Goal: Task Accomplishment & Management: Manage account settings

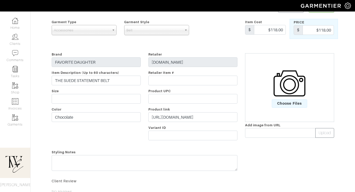
scroll to position [55, 0]
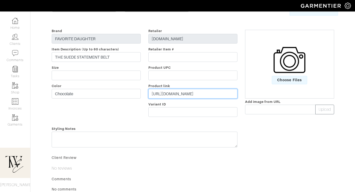
click at [175, 97] on input "https://shopfavoritedaughter.com/products/the-suede-statement-belt-chocolate-go…" at bounding box center [192, 94] width 89 height 10
paste input "go.shopmy.us/p-26192615"
type input "https://go.shopmy.us/p-26192615"
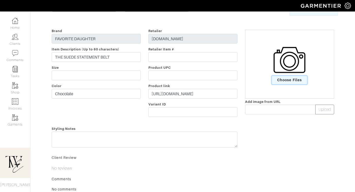
click at [294, 78] on span "Choose Files" at bounding box center [288, 80] width 35 height 8
click at [0, 0] on input "Choose Files" at bounding box center [0, 0] width 0 height 0
click at [292, 75] on img at bounding box center [289, 60] width 32 height 32
click at [0, 0] on input "Choose Files" at bounding box center [0, 0] width 0 height 0
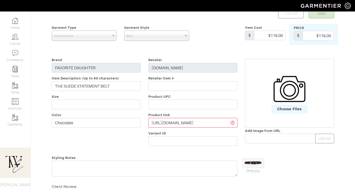
scroll to position [52, 0]
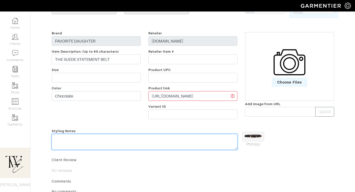
click at [132, 140] on textarea at bounding box center [145, 142] width 186 height 16
type textarea "T"
type textarea "c"
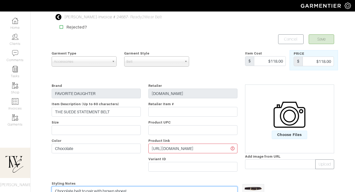
type textarea "Chocolate belt to pair with brown shoes!"
click at [327, 39] on button "Save" at bounding box center [320, 39] width 25 height 10
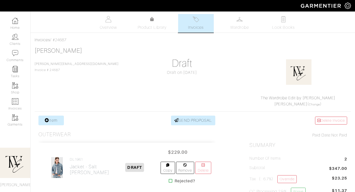
scroll to position [73, 0]
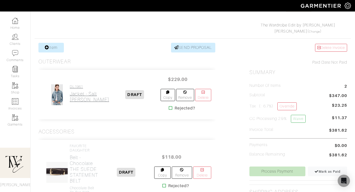
click at [80, 91] on h2 "Jacket - Salt Jodie Jacket" at bounding box center [89, 97] width 39 height 12
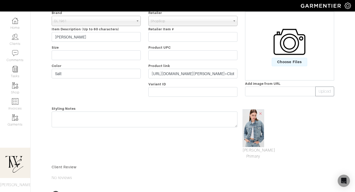
scroll to position [34, 0]
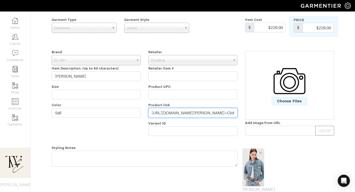
click at [181, 110] on input "https://www.shopbop.com/jodie-jacket-dl1961/vp/v=1/1556505977.htm?os=false&brea…" at bounding box center [192, 113] width 89 height 10
paste input "go.shopmy.us/p-26192685"
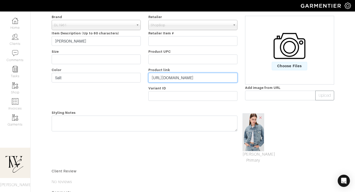
scroll to position [85, 0]
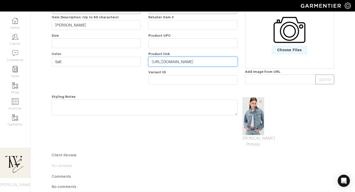
type input "https://go.shopmy.us/p-26192685"
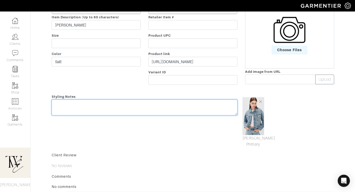
click at [162, 106] on textarea at bounding box center [145, 107] width 186 height 16
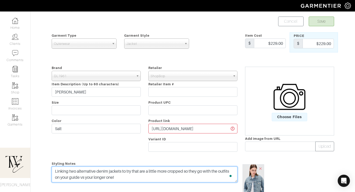
scroll to position [0, 0]
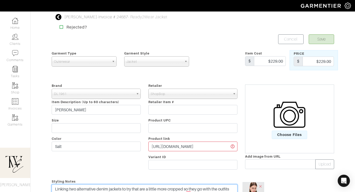
type textarea "Linking two alternative denim jackets to try that are a little more cropped so …"
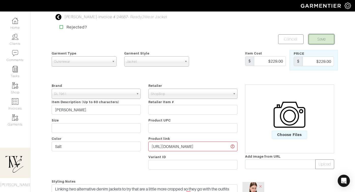
click at [321, 39] on button "Save" at bounding box center [320, 39] width 25 height 10
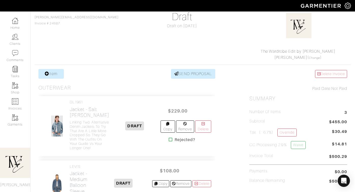
scroll to position [127, 0]
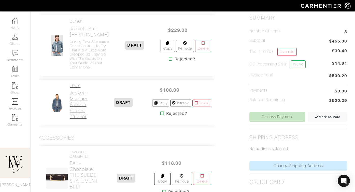
click at [76, 119] on h2 "Jacket - Medium Balloon Sleeve Trucker" at bounding box center [82, 104] width 25 height 29
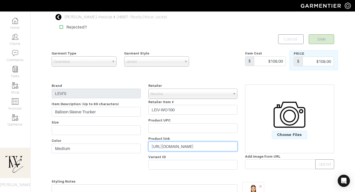
click at [179, 145] on input "https://www.revolve.com/levis-balloon-sleeve-trucker-in-missed-my-flight-no-tie…" at bounding box center [192, 146] width 89 height 10
paste input "rvlv.me/8ce22t"
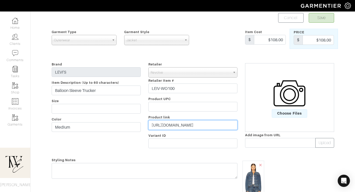
scroll to position [48, 0]
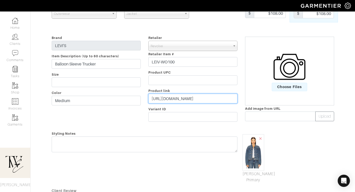
type input "https://rvlv.me/8ce22t"
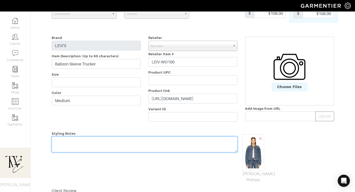
click at [176, 140] on div "Styling Notes" at bounding box center [144, 156] width 193 height 53
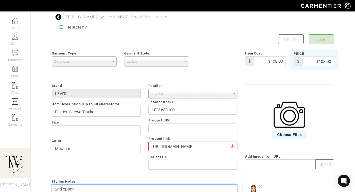
type textarea "2nd option!"
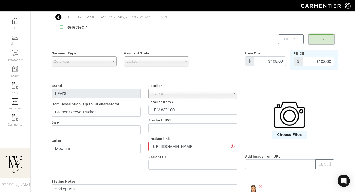
click at [321, 43] on button "Save" at bounding box center [320, 39] width 25 height 10
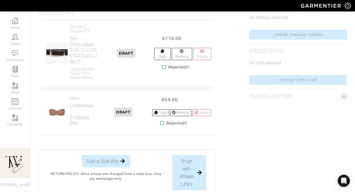
scroll to position [301, 0]
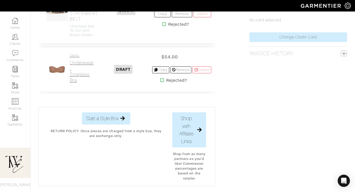
click at [85, 83] on h2 "Underwear - Strapless Bra" at bounding box center [82, 71] width 25 height 23
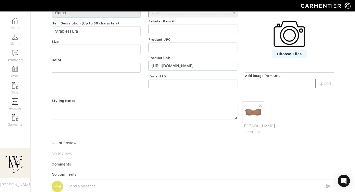
scroll to position [46, 0]
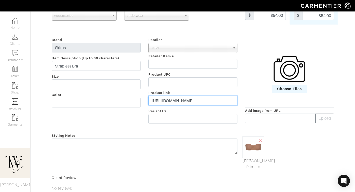
click at [178, 101] on input "https://skims.com/products/fits-everybody-strapless-bra-sienna?variant=41293814…" at bounding box center [192, 101] width 89 height 10
paste input "go.shopmy.us/p-26192720"
type input "https://go.shopmy.us/p-26192720"
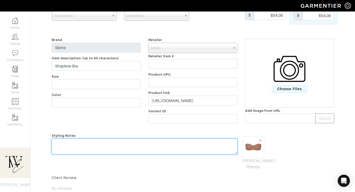
click at [167, 145] on textarea at bounding box center [145, 146] width 186 height 16
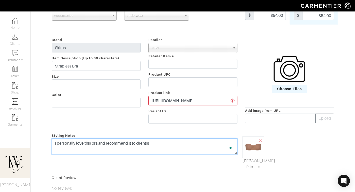
scroll to position [0, 0]
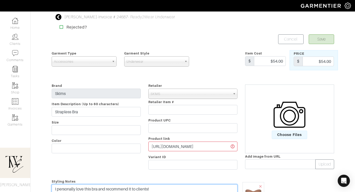
type textarea "I personally love this bra and recommend it to clients!"
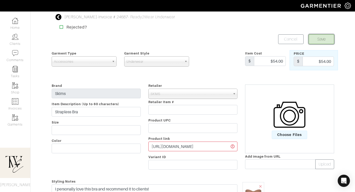
click at [323, 41] on button "Save" at bounding box center [320, 39] width 25 height 10
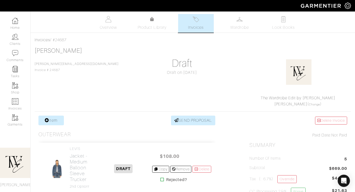
scroll to position [293, 0]
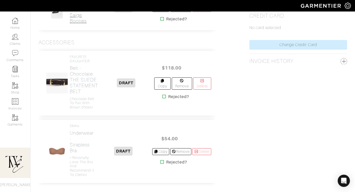
click at [82, 24] on h2 "Shoes - Black Saige Booties" at bounding box center [82, 12] width 25 height 23
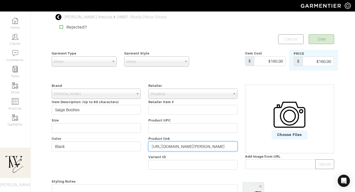
click at [178, 148] on input "https://www.shopbop.com/saige-bootie-sam-edelman/vp/v=1/1504584151.htm?currency…" at bounding box center [192, 146] width 89 height 10
paste input "go.shopmy.us/p-26192761"
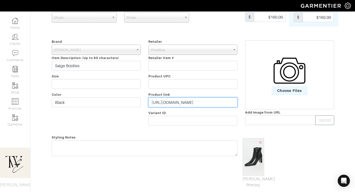
scroll to position [84, 0]
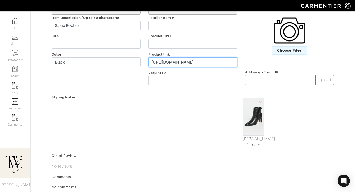
type input "https://go.shopmy.us/p-26192761"
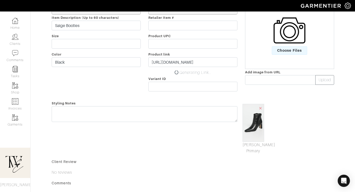
click at [170, 118] on div "Styling Notes" at bounding box center [144, 127] width 193 height 54
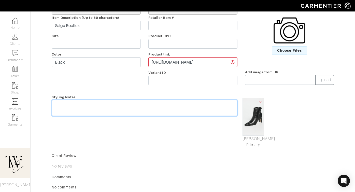
click at [170, 115] on textarea at bounding box center [145, 108] width 186 height 16
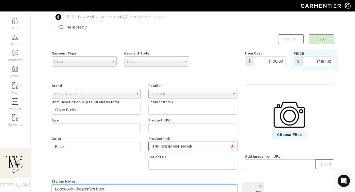
type textarea "Looooove - the perfect boot!"
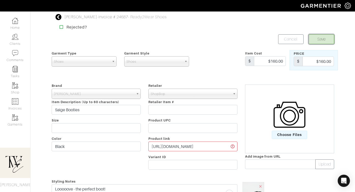
click at [318, 40] on button "Save" at bounding box center [320, 39] width 25 height 10
